Goal: Information Seeking & Learning: Learn about a topic

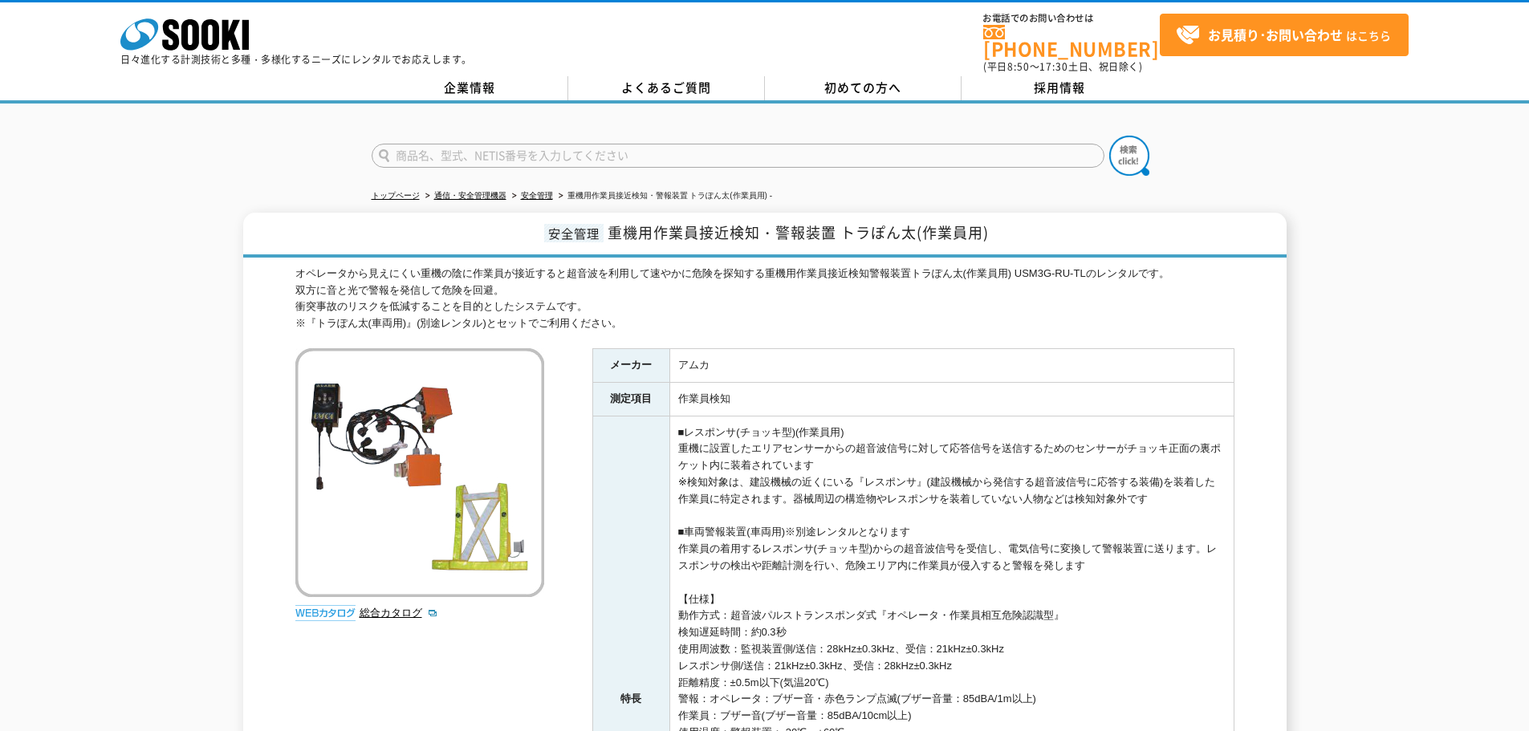
click at [685, 392] on td "作業員検知" at bounding box center [951, 399] width 564 height 34
drag, startPoint x: 616, startPoint y: 222, endPoint x: 782, endPoint y: 226, distance: 165.4
click at [782, 226] on span "重機用作業員接近検知・警報装置 トラぽん太(作業員用)" at bounding box center [798, 233] width 381 height 22
drag, startPoint x: 607, startPoint y: 223, endPoint x: 831, endPoint y: 228, distance: 224.8
click at [831, 228] on h1 "安全管理 重機用作業員接近検知・警報装置 トラぽん太(作業員用)" at bounding box center [764, 235] width 1043 height 45
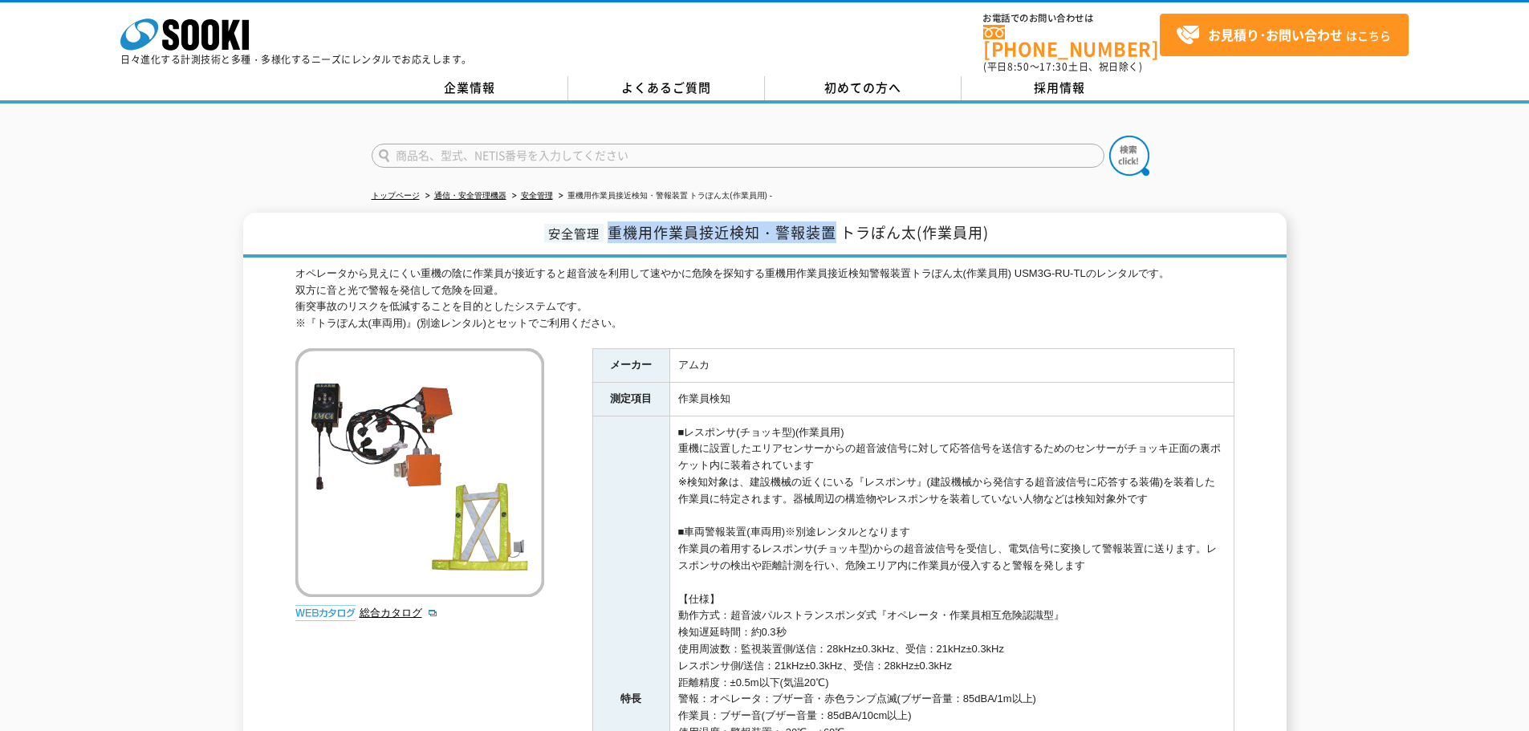
copy span "重機用作業員接近検知・警報装置"
click at [546, 191] on link "安全管理" at bounding box center [537, 195] width 32 height 9
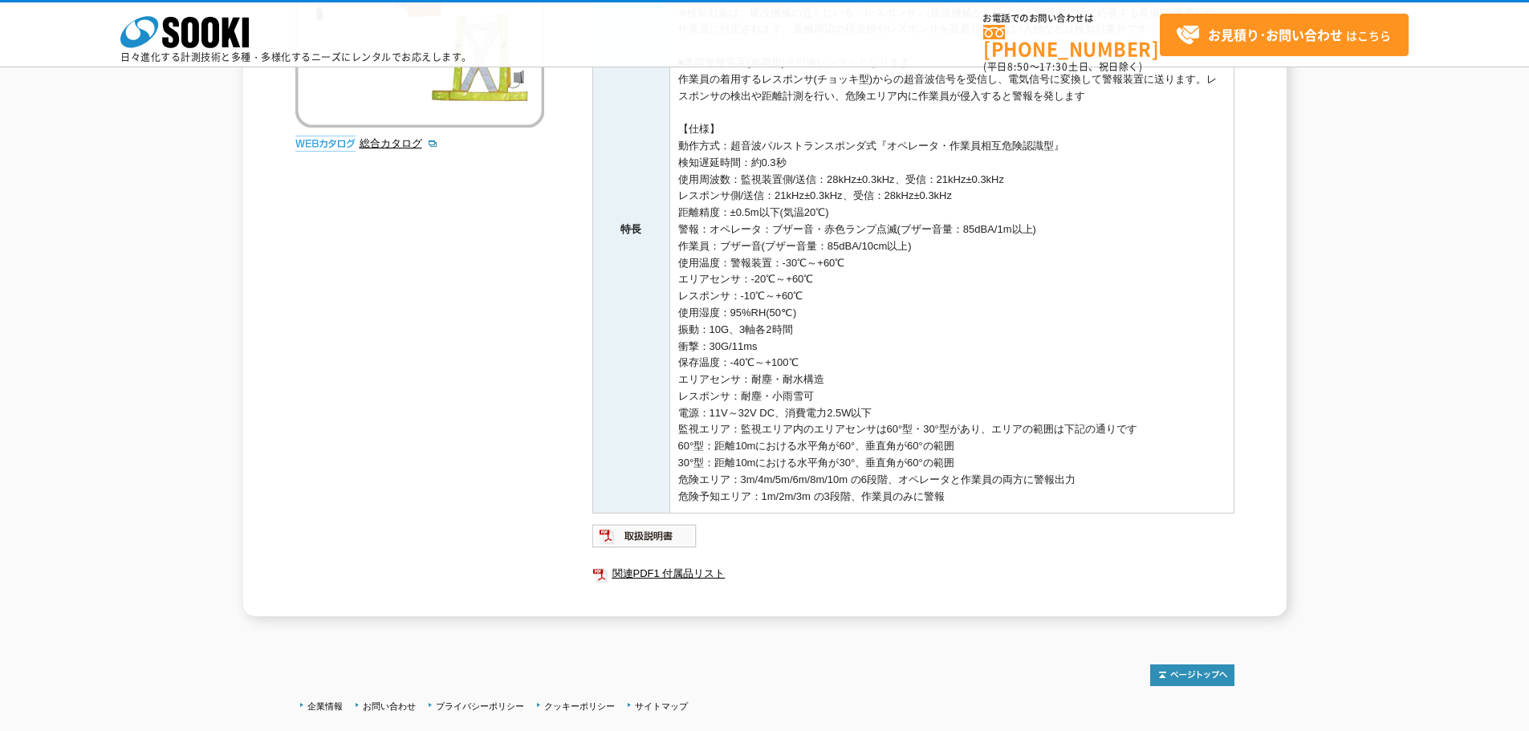
scroll to position [510, 0]
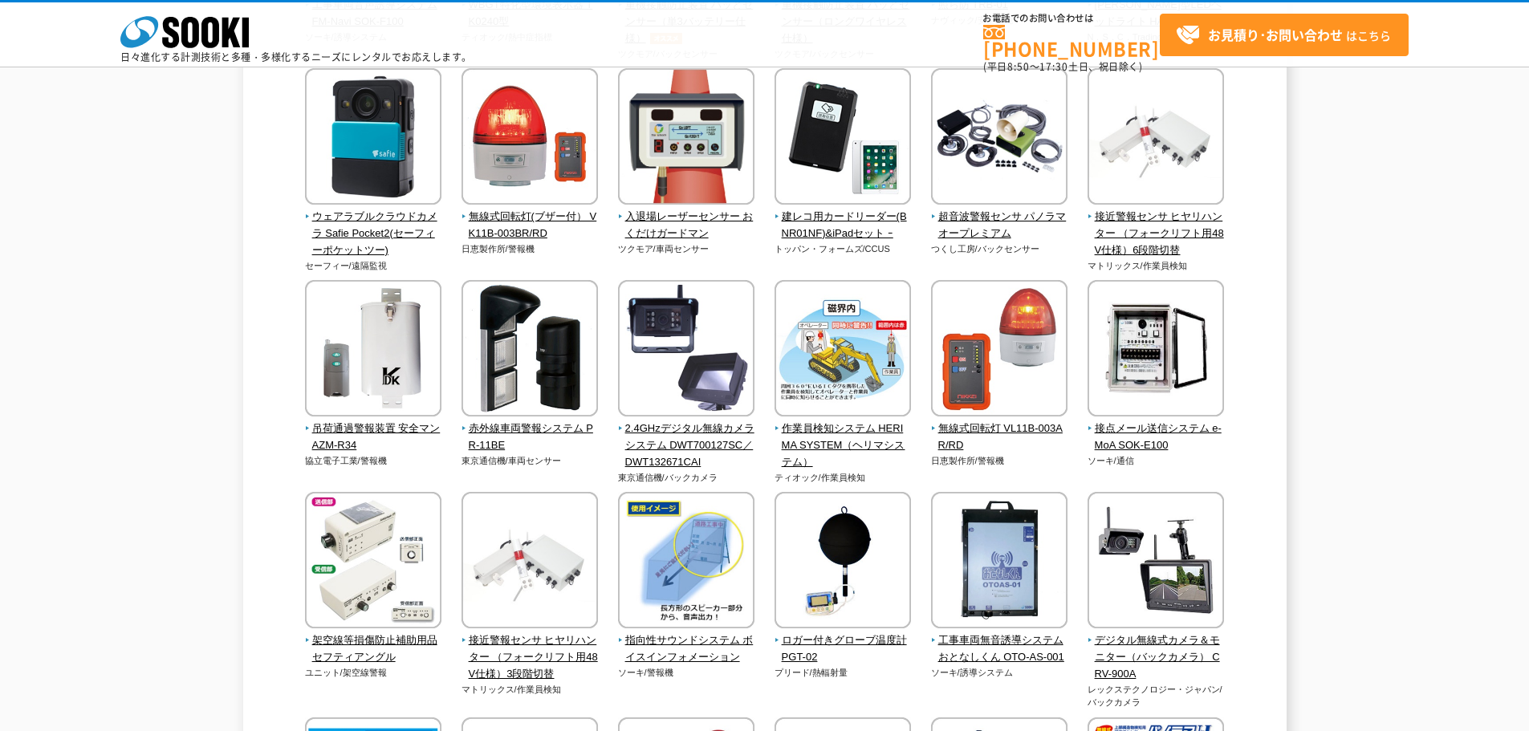
scroll to position [2729, 0]
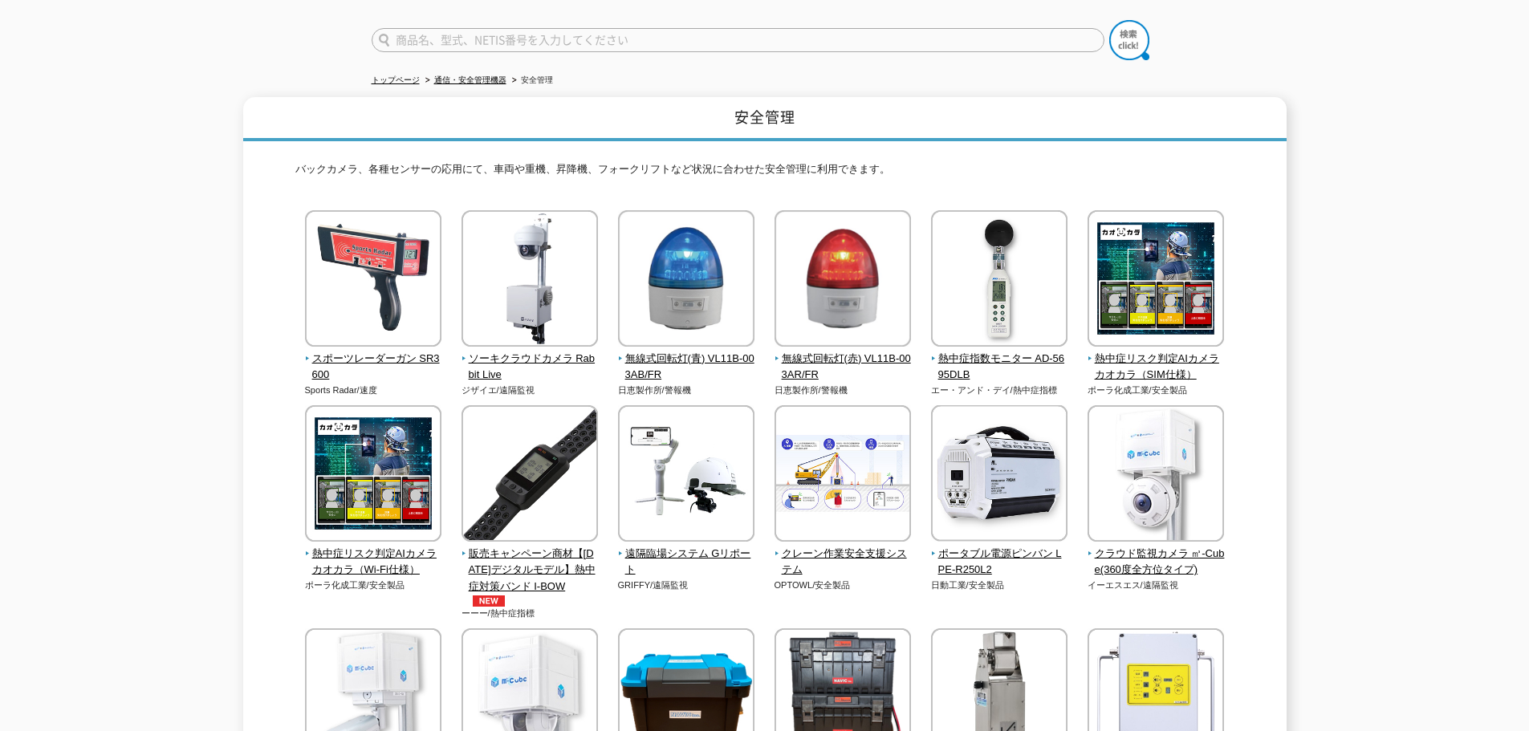
scroll to position [0, 0]
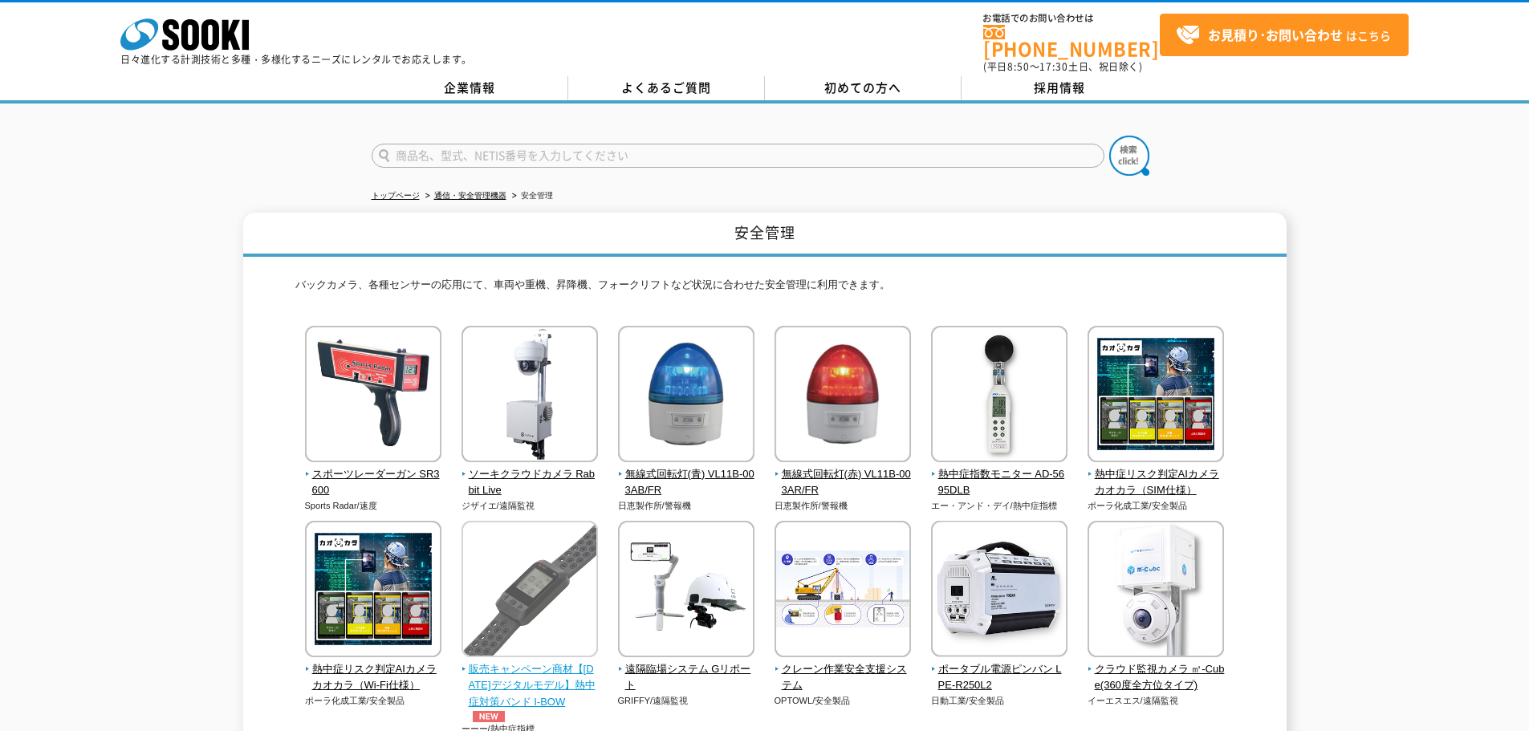
click at [551, 669] on span "販売キャンペーン商材【2025年デジタルモデル】熱中症対策バンド I-BOW" at bounding box center [529, 691] width 137 height 61
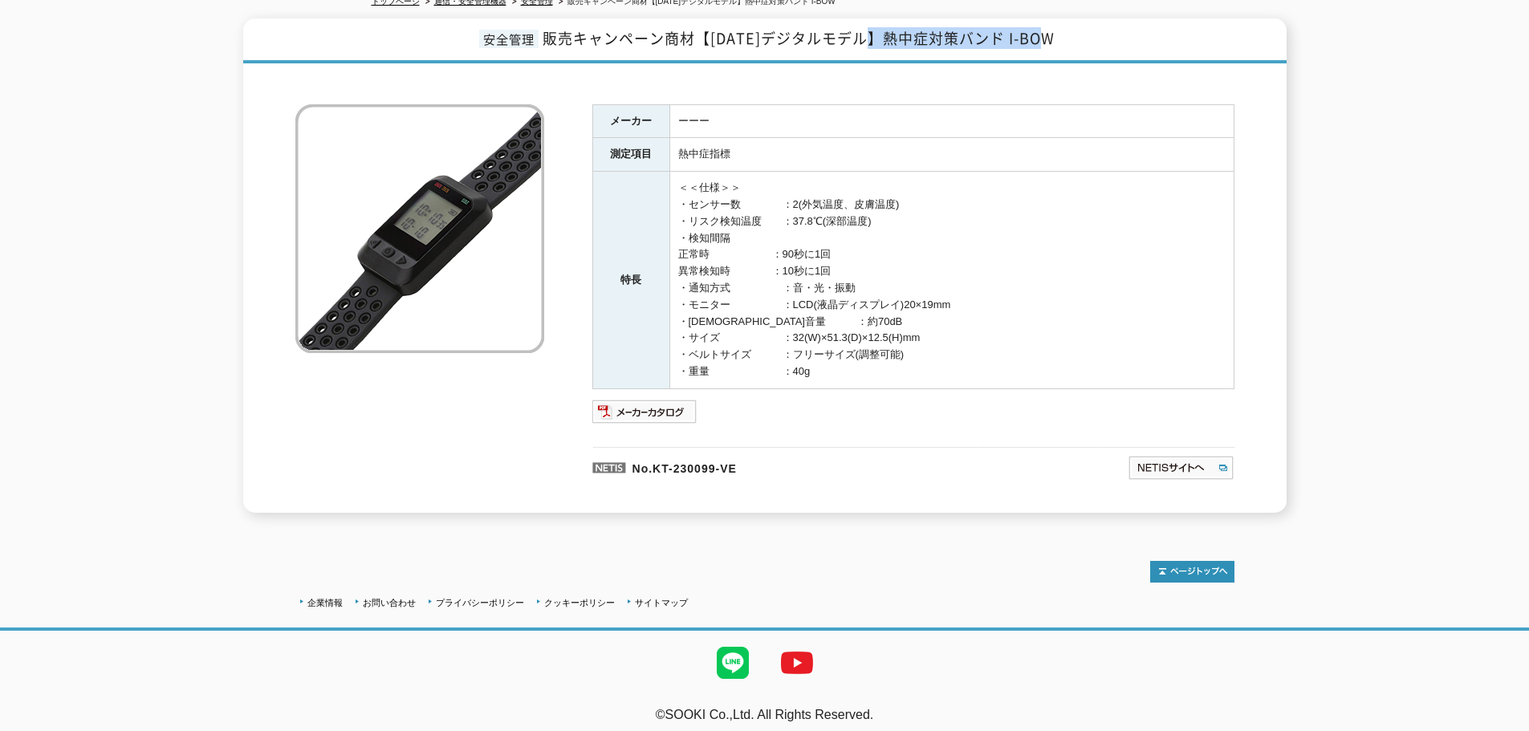
drag, startPoint x: 888, startPoint y: 22, endPoint x: 1072, endPoint y: 27, distance: 183.9
click at [1073, 24] on h1 "安全管理 販売キャンペーン商材【2025年デジタルモデル】熱中症対策バンド I-BOW" at bounding box center [764, 40] width 1043 height 45
click at [1042, 87] on div "メーカー ーーー 測定項目 熱中症指標 特長 ＜＜仕様＞＞ ・センサー数　　　　：2(外気温度、皮膚温度) ・リスク検知温度　　：37.8℃(深部温度) ・検…" at bounding box center [764, 291] width 939 height 441
drag, startPoint x: 633, startPoint y: 460, endPoint x: 771, endPoint y: 457, distance: 138.1
click at [774, 456] on p "No.KT-230099-VE" at bounding box center [782, 466] width 380 height 39
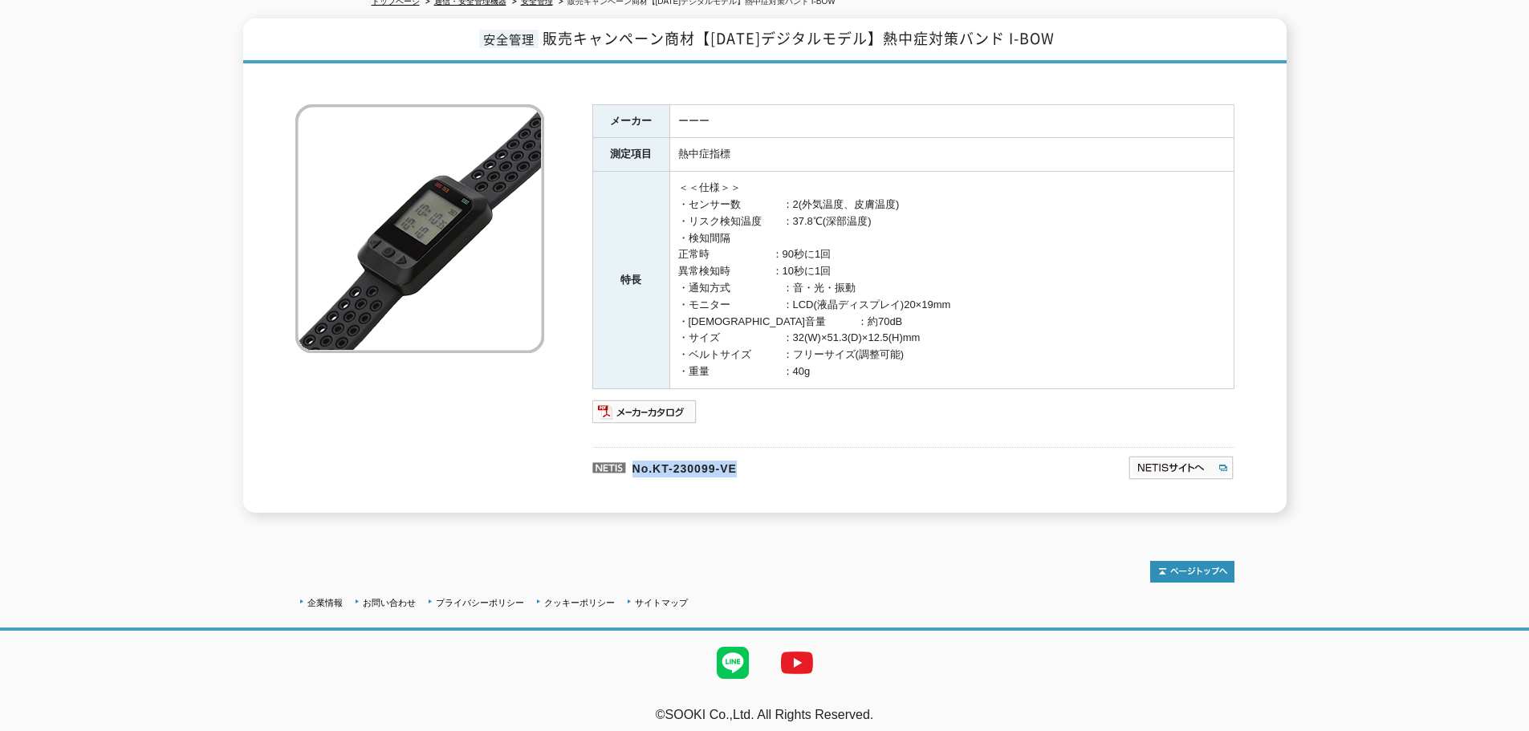
click at [693, 458] on p "No.KT-230099-VE" at bounding box center [782, 466] width 380 height 39
click at [684, 457] on p "No.KT-230099-VE" at bounding box center [782, 466] width 380 height 39
drag, startPoint x: 654, startPoint y: 459, endPoint x: 769, endPoint y: 461, distance: 114.8
click at [770, 461] on p "No.KT-230099-VE" at bounding box center [782, 466] width 380 height 39
click at [769, 461] on p "No.KT-230099-VE" at bounding box center [782, 466] width 380 height 39
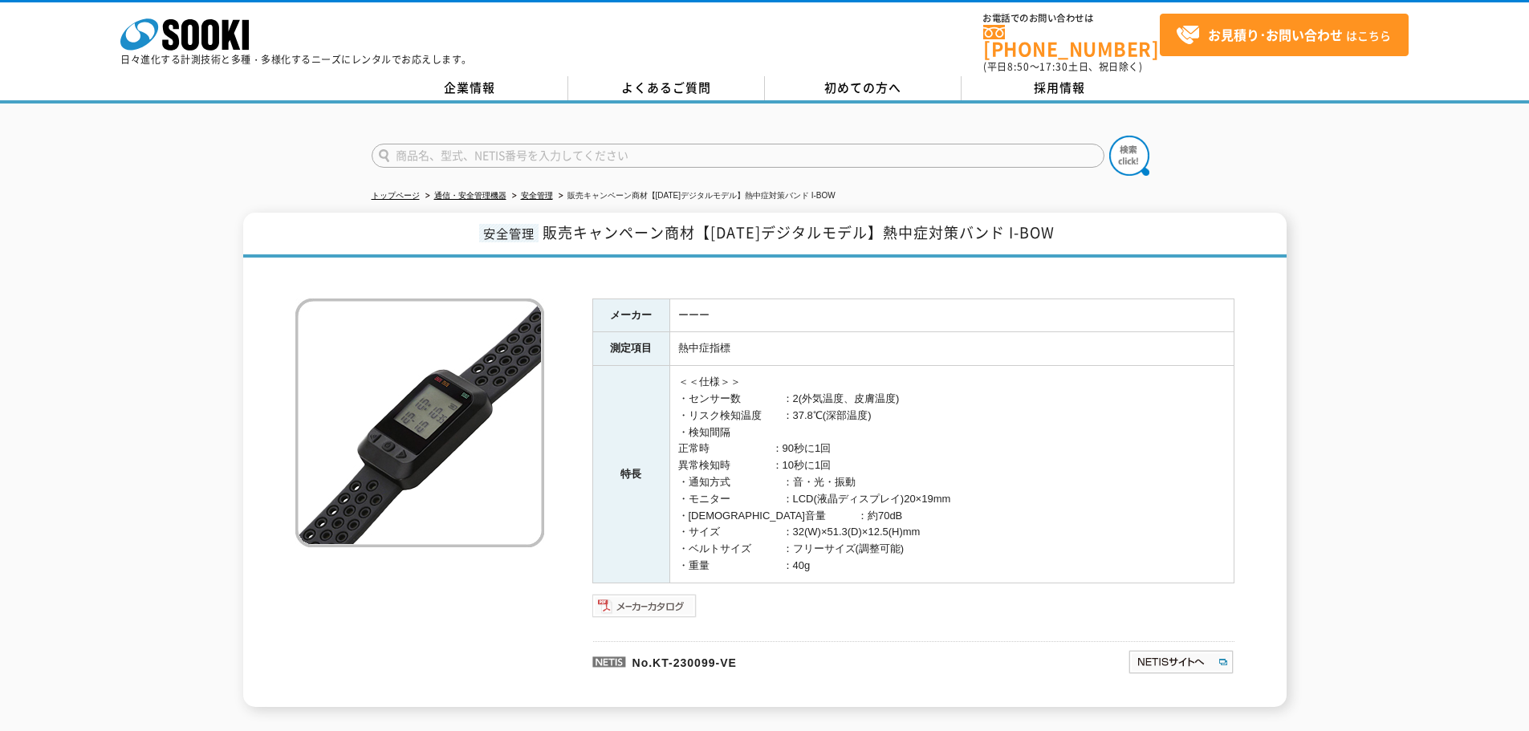
click at [681, 599] on img at bounding box center [644, 606] width 105 height 26
